Goal: Complete application form

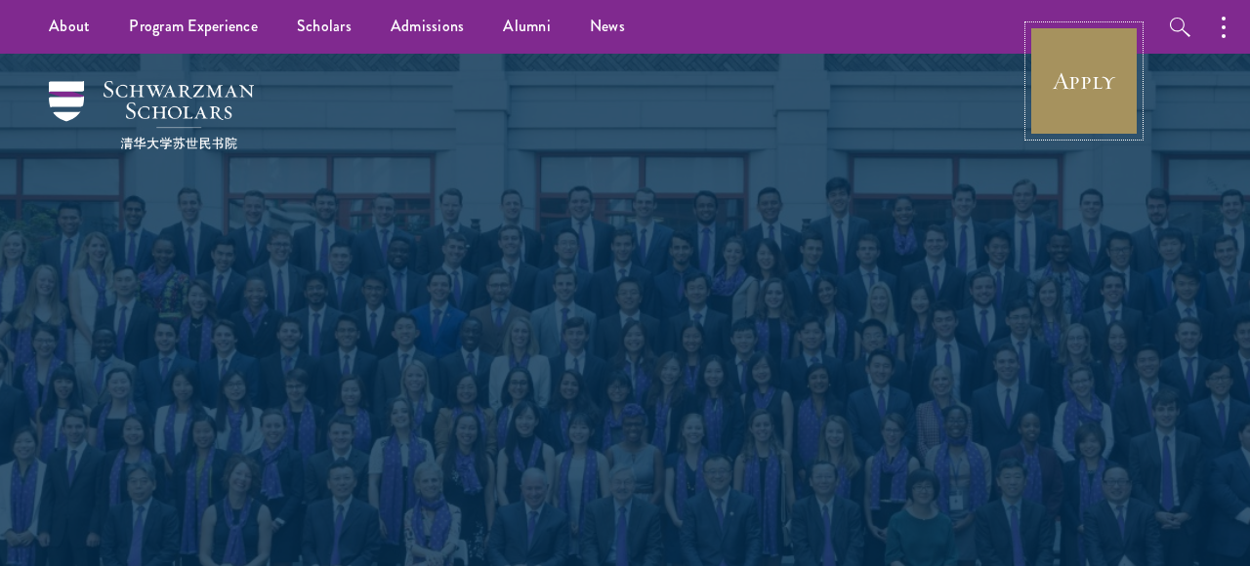
click at [1064, 79] on link "Apply" at bounding box center [1083, 80] width 109 height 109
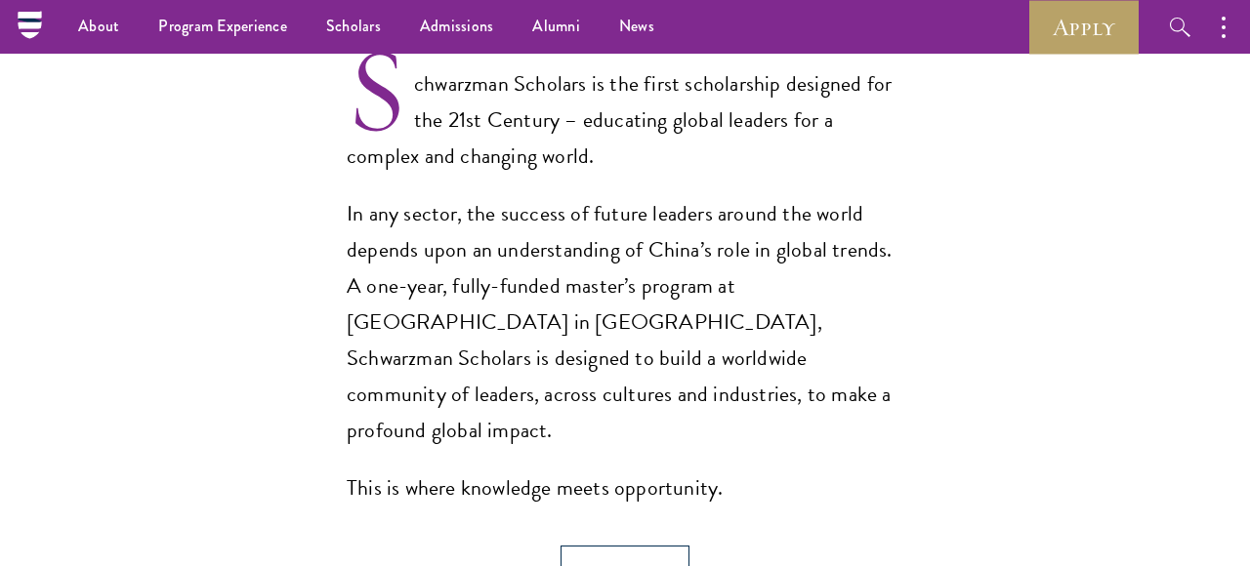
select select "Select Country"
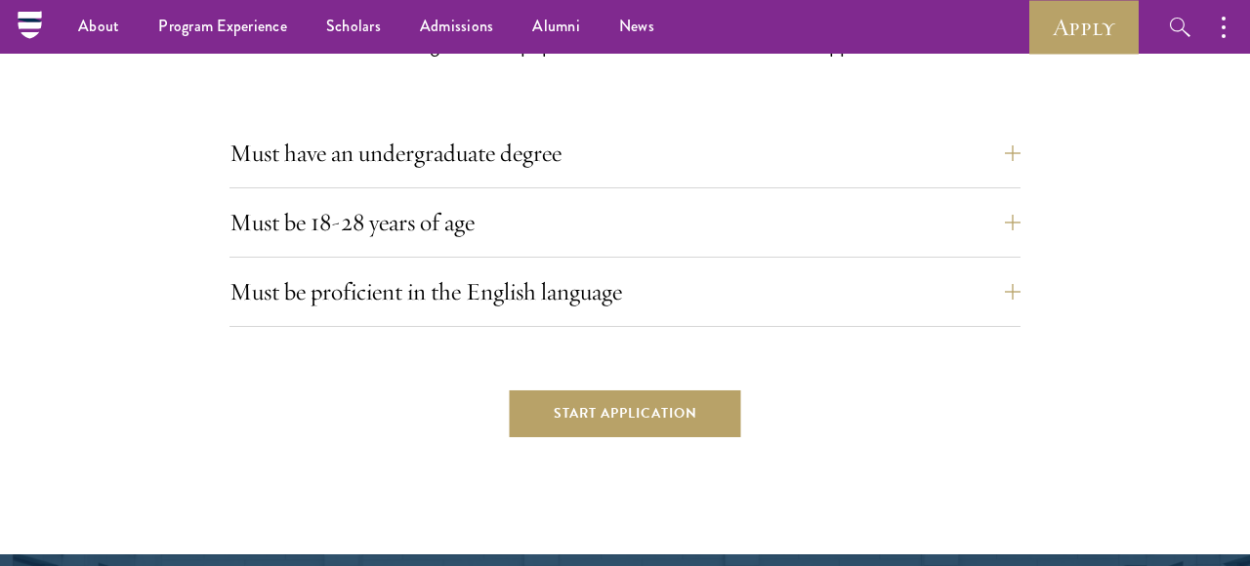
scroll to position [4759, 0]
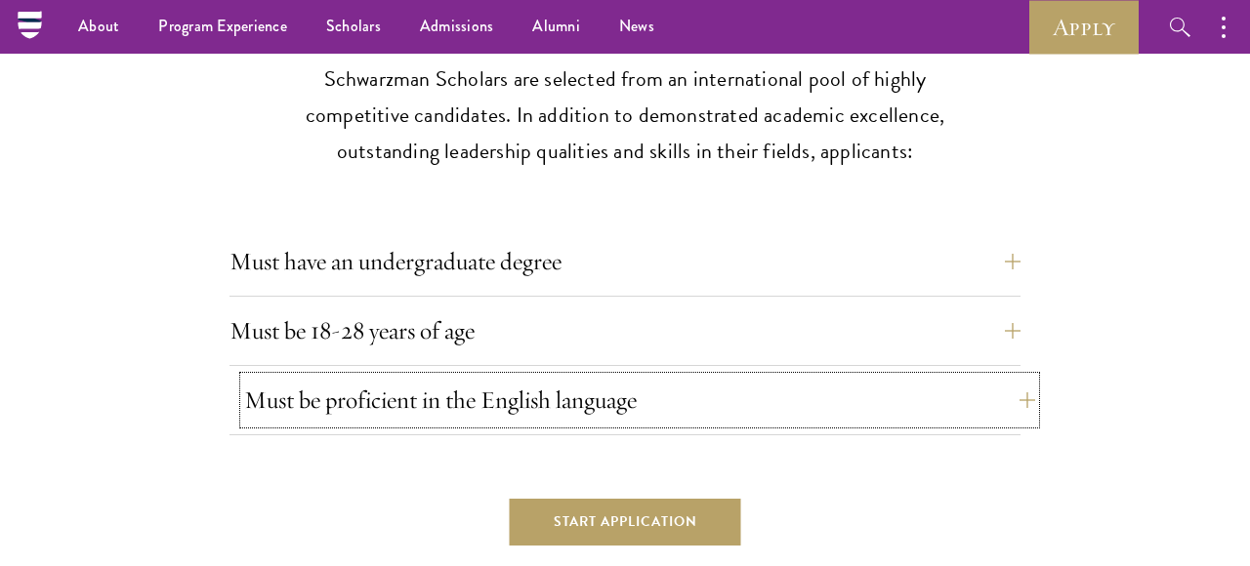
click at [625, 377] on button "Must be proficient in the English language" at bounding box center [639, 400] width 791 height 47
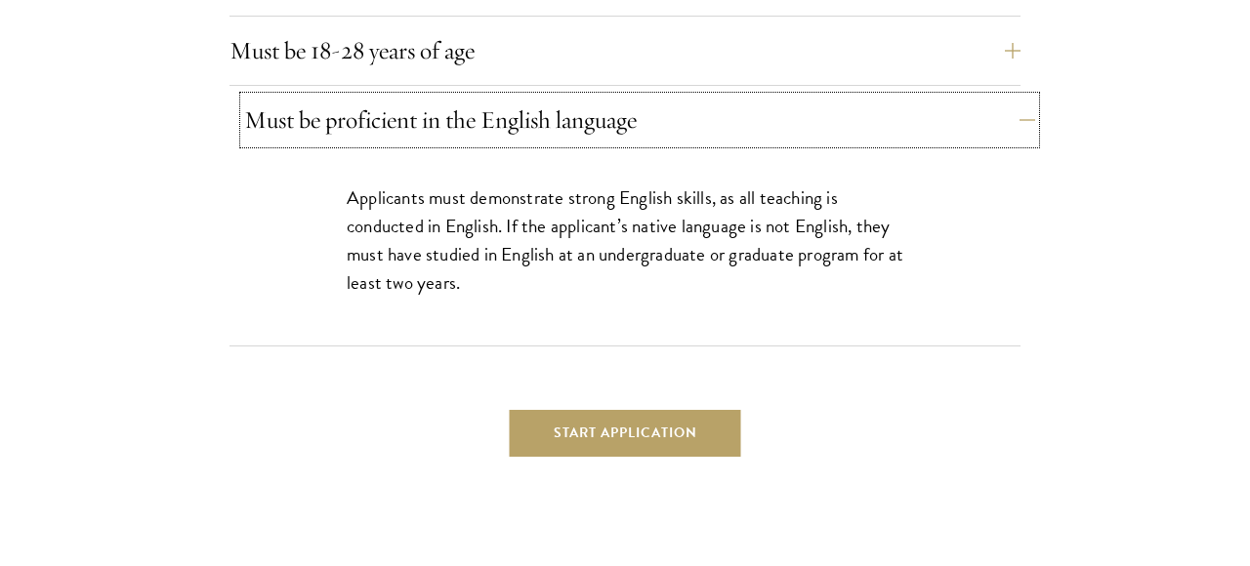
scroll to position [5045, 0]
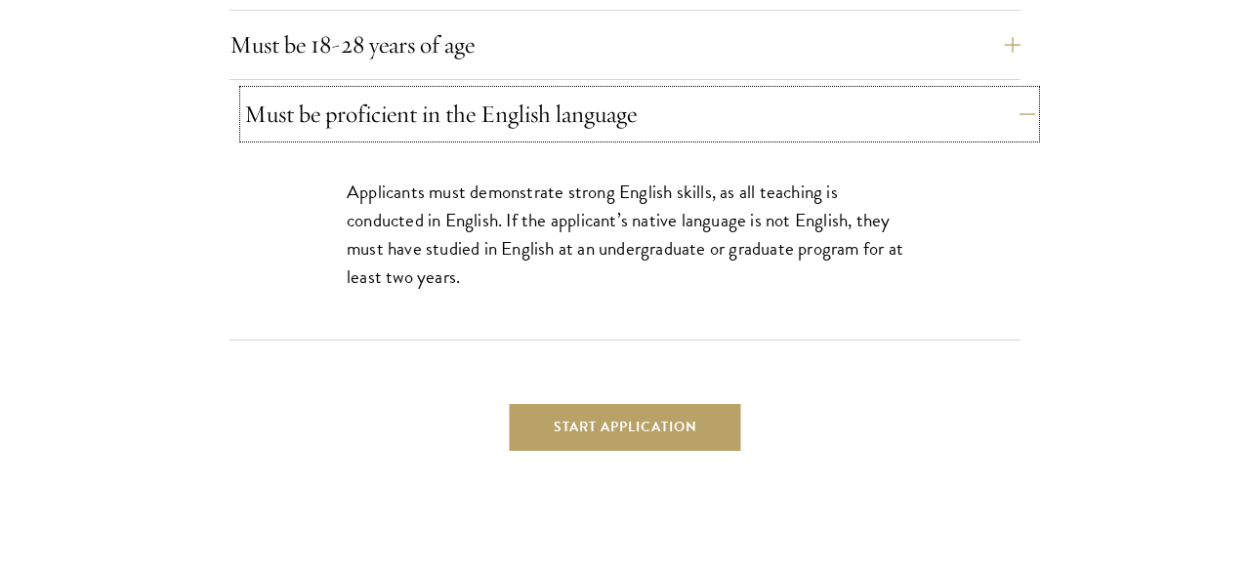
click at [777, 91] on button "Must be proficient in the English language" at bounding box center [639, 114] width 791 height 47
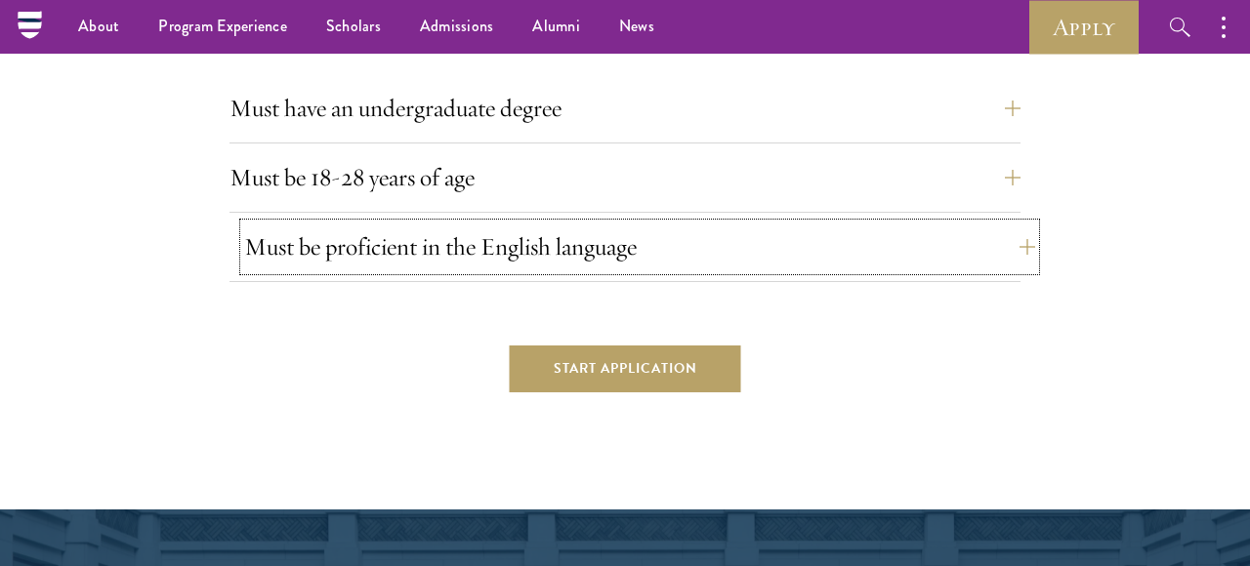
scroll to position [4844, 0]
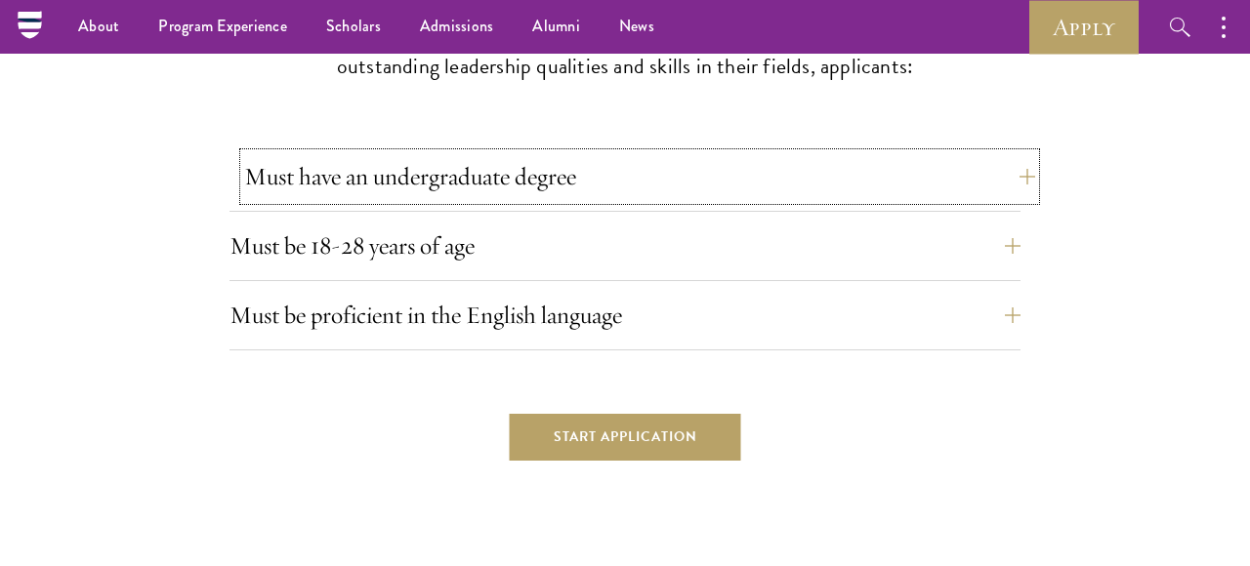
click at [579, 153] on button "Must have an undergraduate degree" at bounding box center [639, 176] width 791 height 47
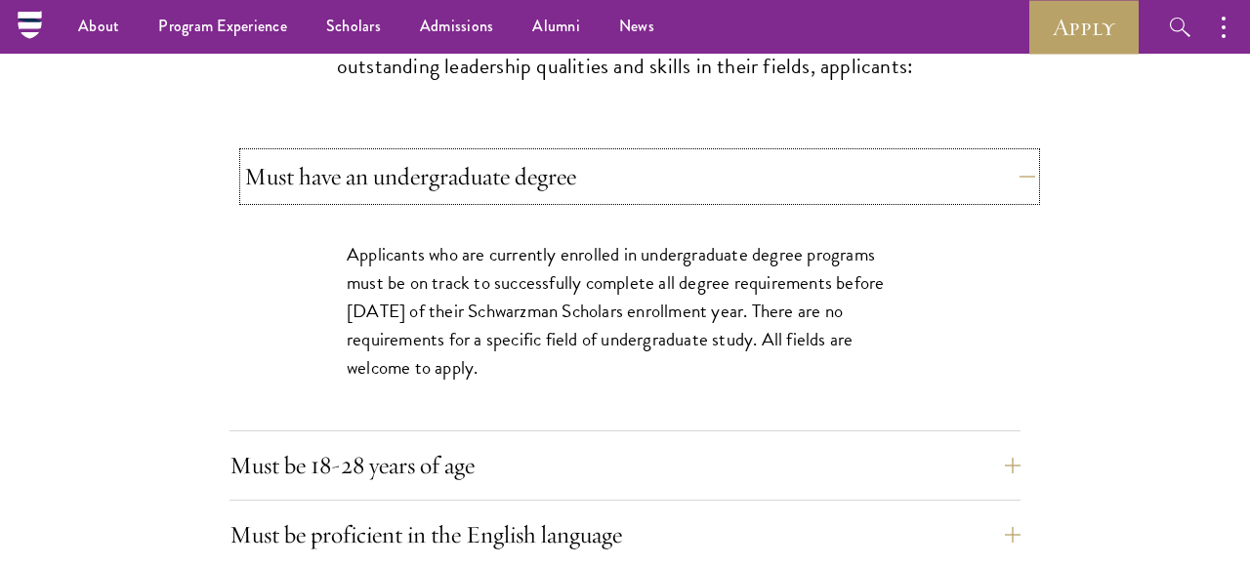
click at [579, 153] on button "Must have an undergraduate degree" at bounding box center [639, 176] width 791 height 47
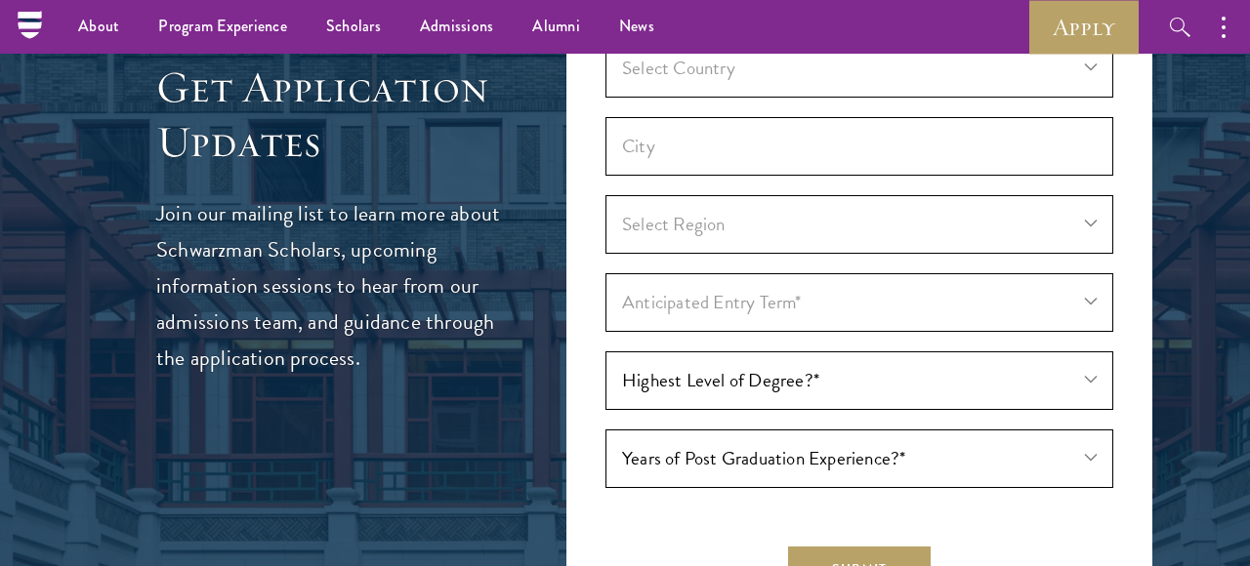
scroll to position [5754, 0]
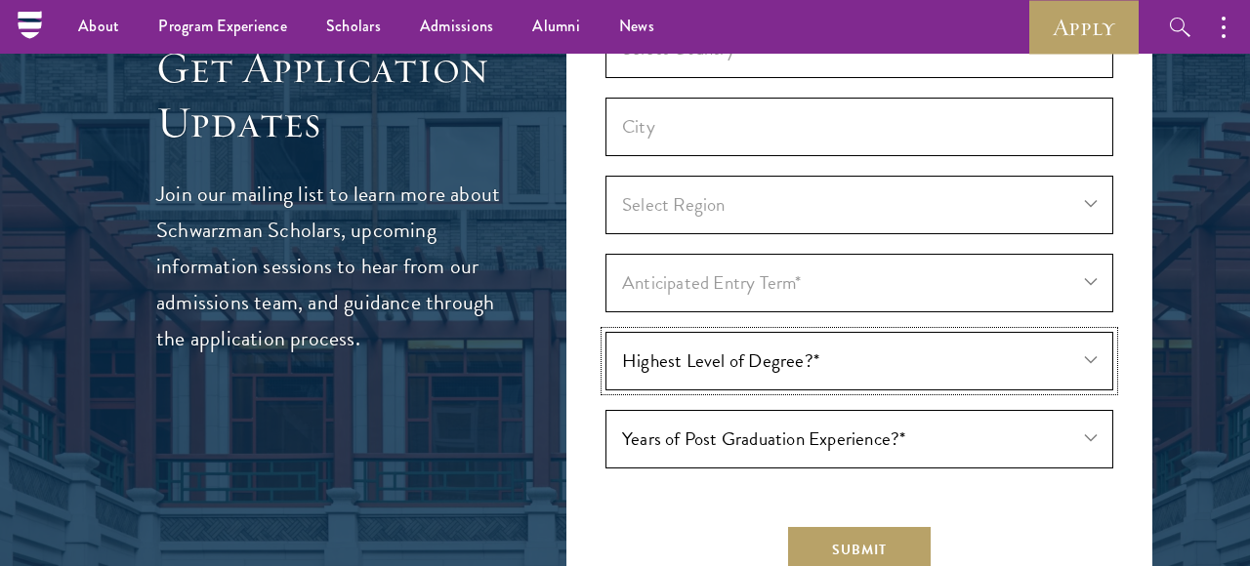
click at [683, 332] on select "Highest Level of Degree?* Current Undergraduate Student Bachelor's Master's PHD" at bounding box center [859, 361] width 508 height 59
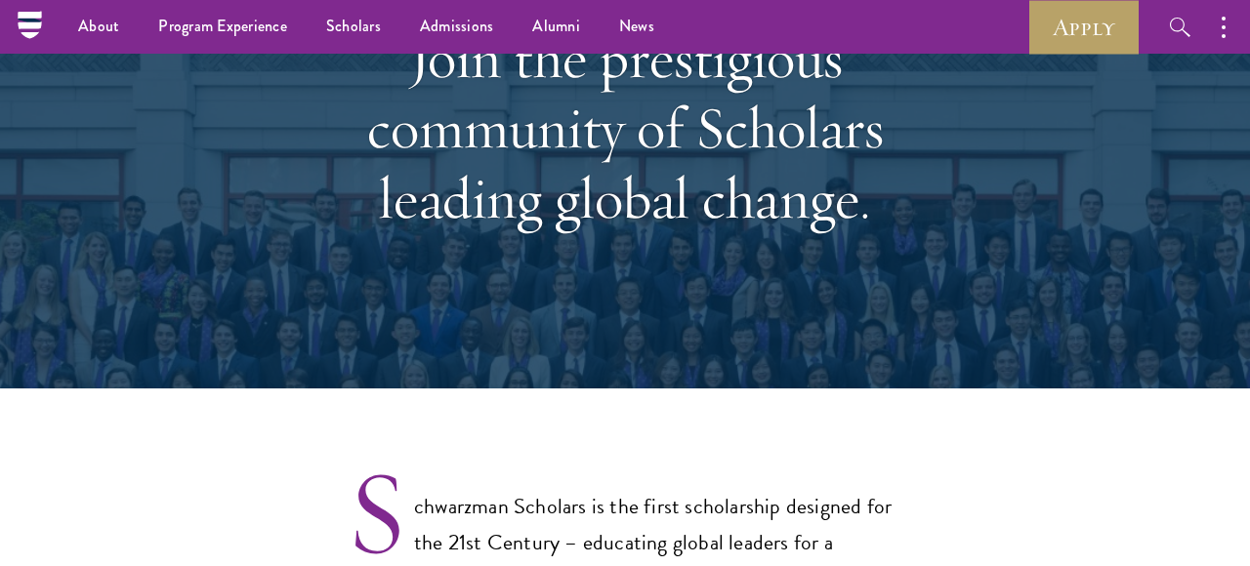
scroll to position [0, 0]
